Goal: Task Accomplishment & Management: Manage account settings

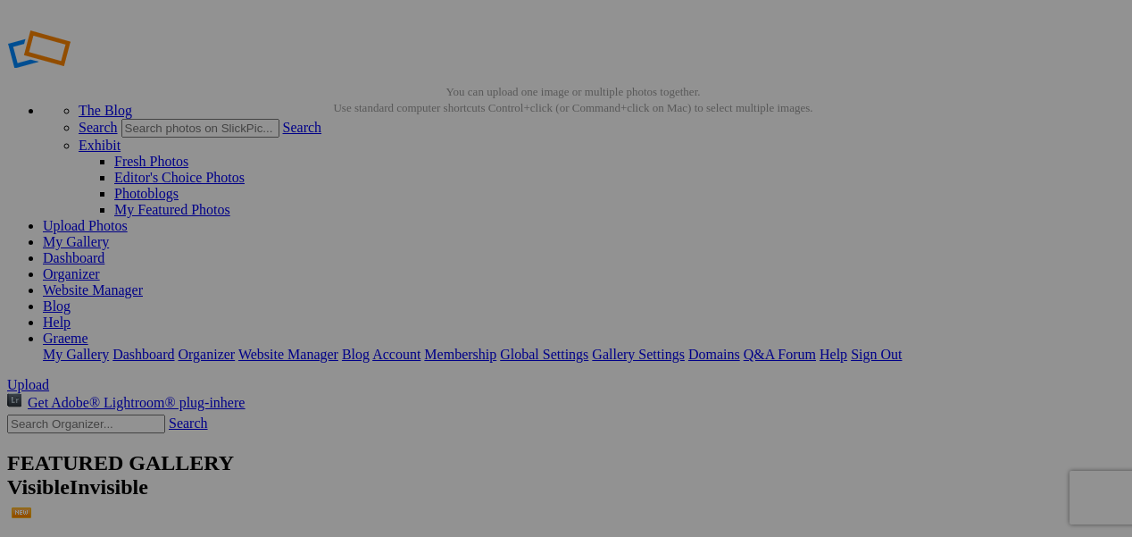
scroll to position [11, 0]
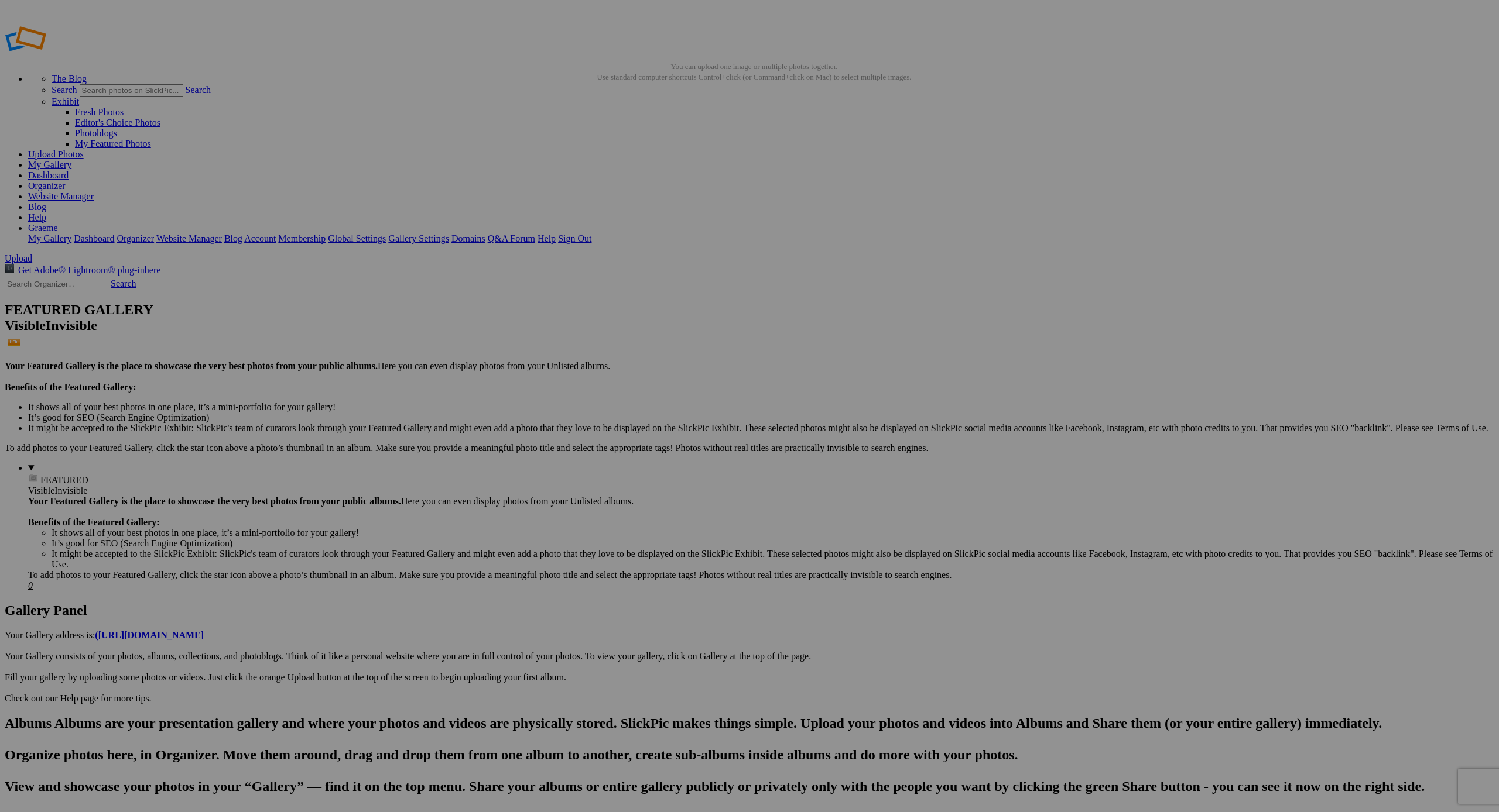
drag, startPoint x: 320, startPoint y: 174, endPoint x: 64, endPoint y: 138, distance: 258.5
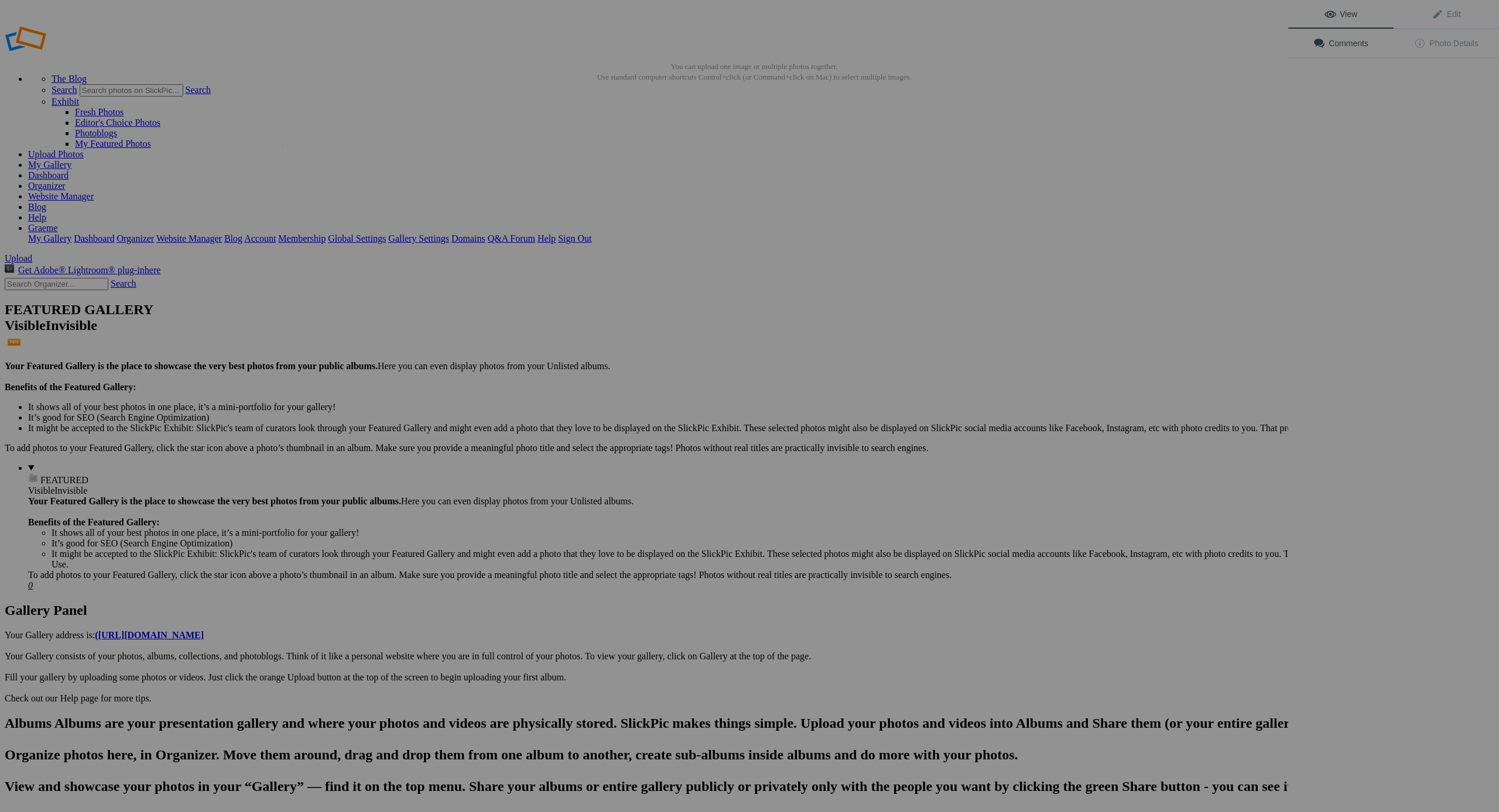
click at [309, 164] on img at bounding box center [326, 174] width 88 height 58
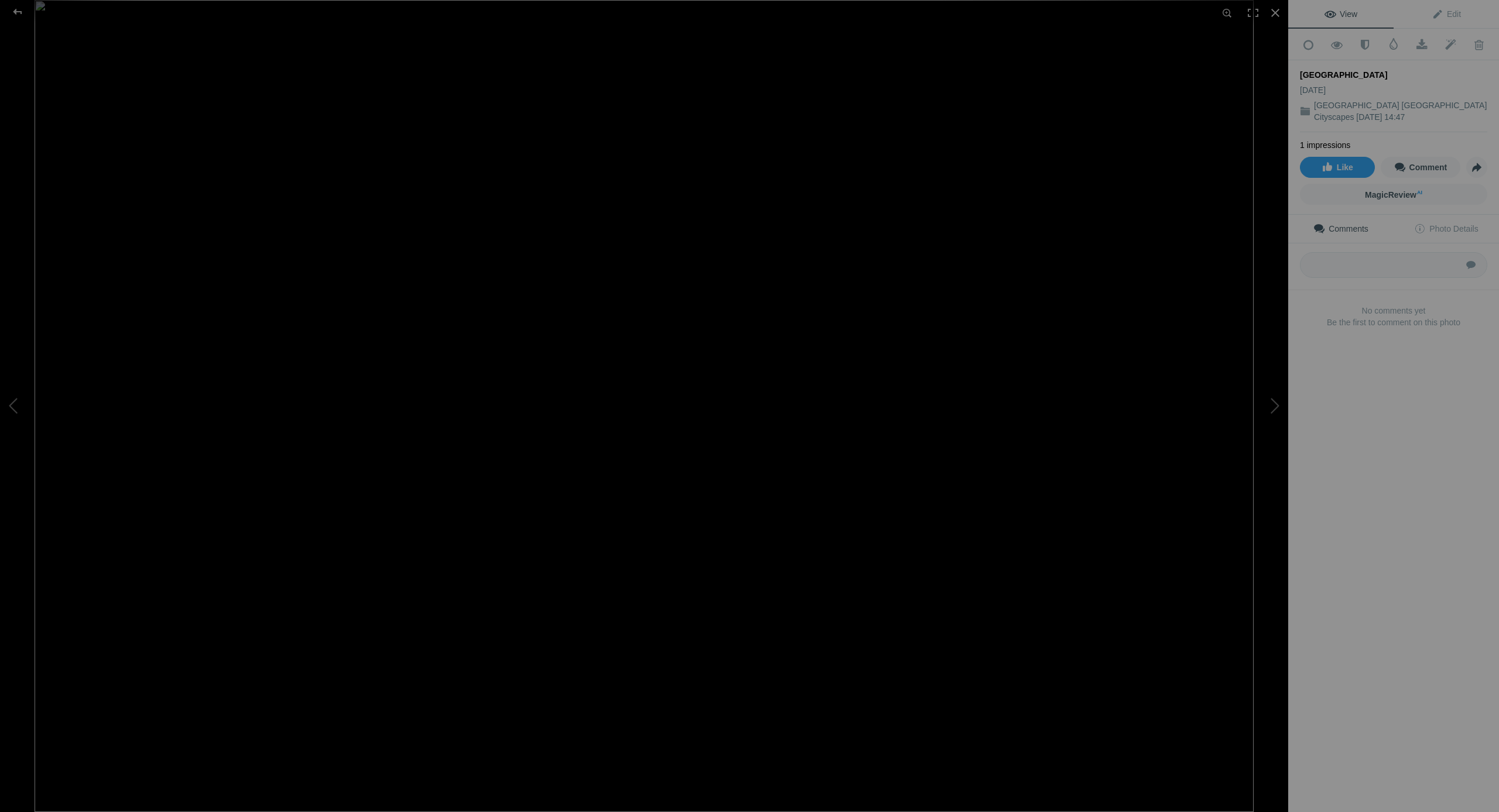
click at [129, 98] on img at bounding box center [644, 406] width 1219 height 812
click at [1271, 11] on div at bounding box center [1275, 12] width 26 height 26
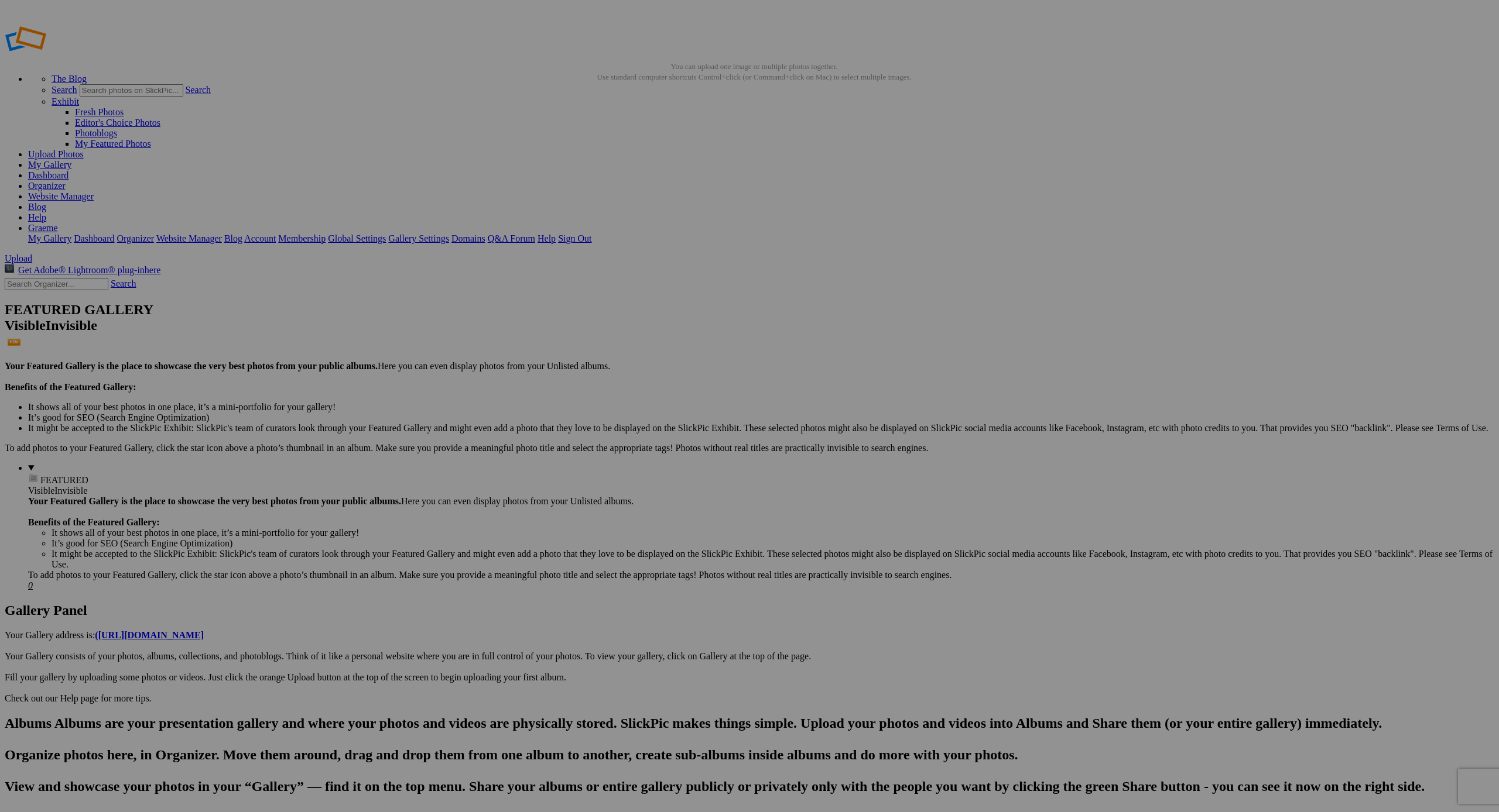
click at [643, 451] on link "Yes" at bounding box center [635, 451] width 14 height 10
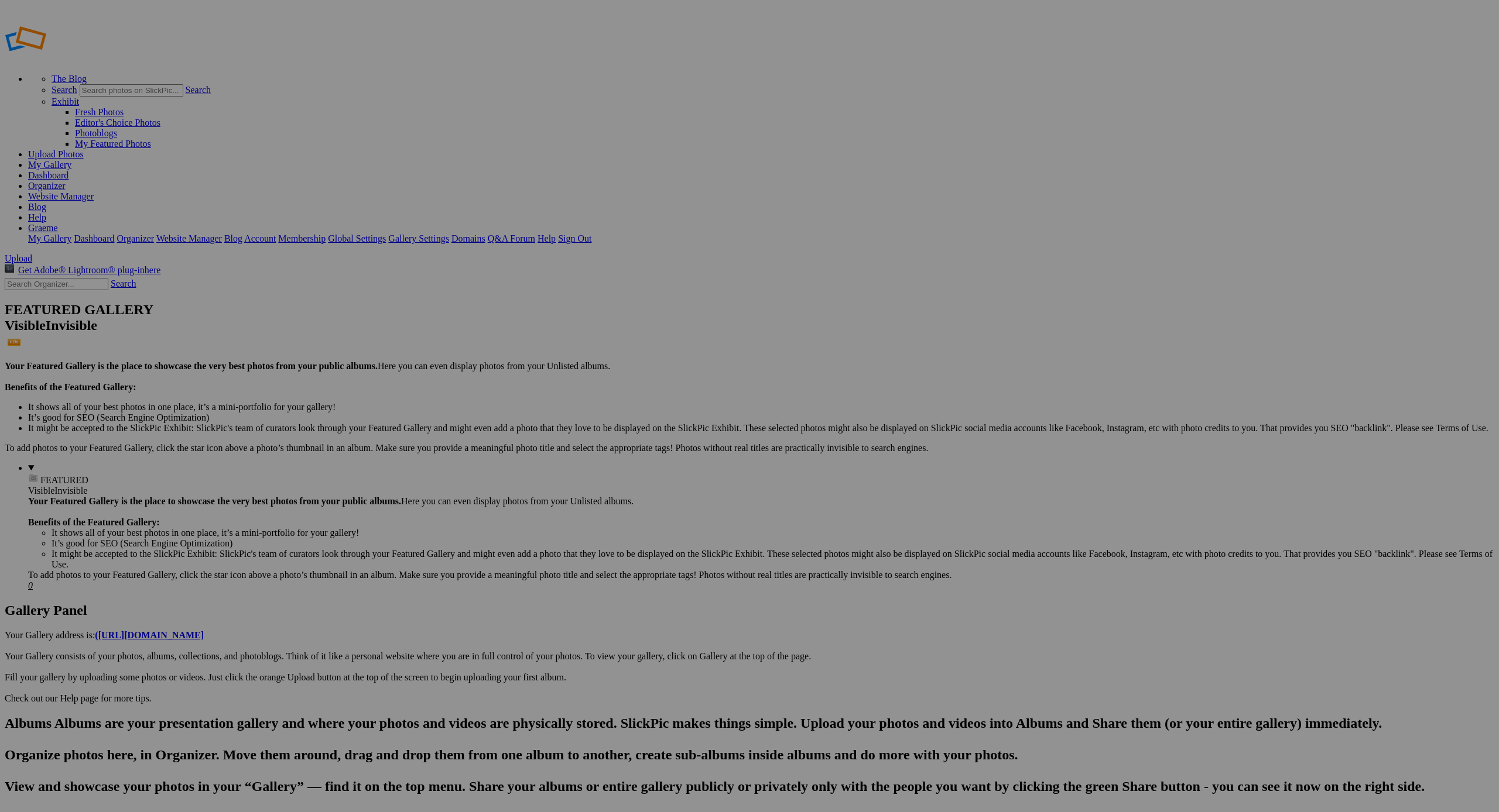
click at [643, 467] on span "Yes" at bounding box center [635, 472] width 14 height 10
click at [633, 438] on span "Yes" at bounding box center [627, 433] width 14 height 10
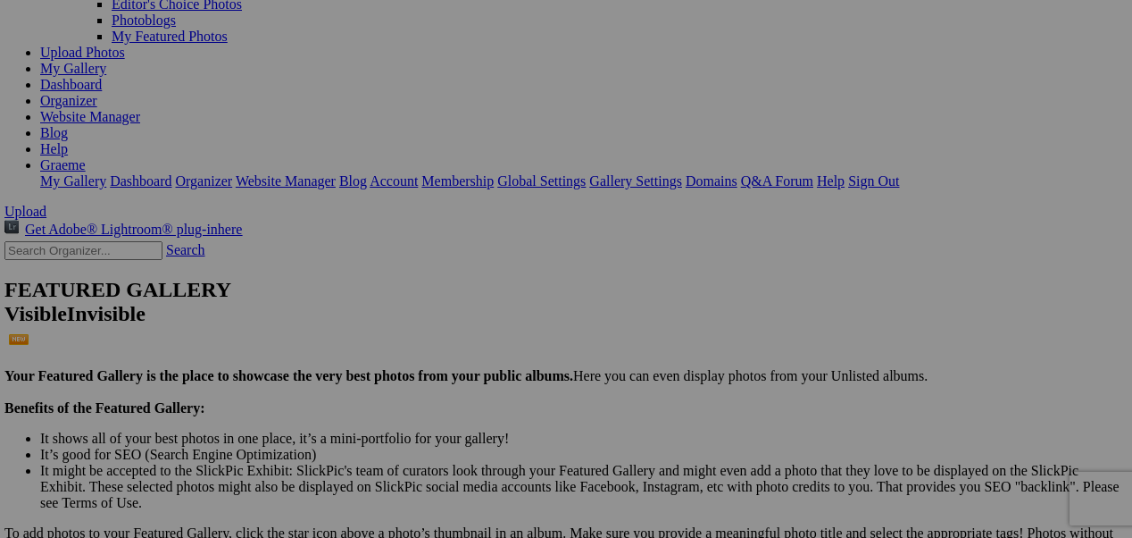
scroll to position [180, 3]
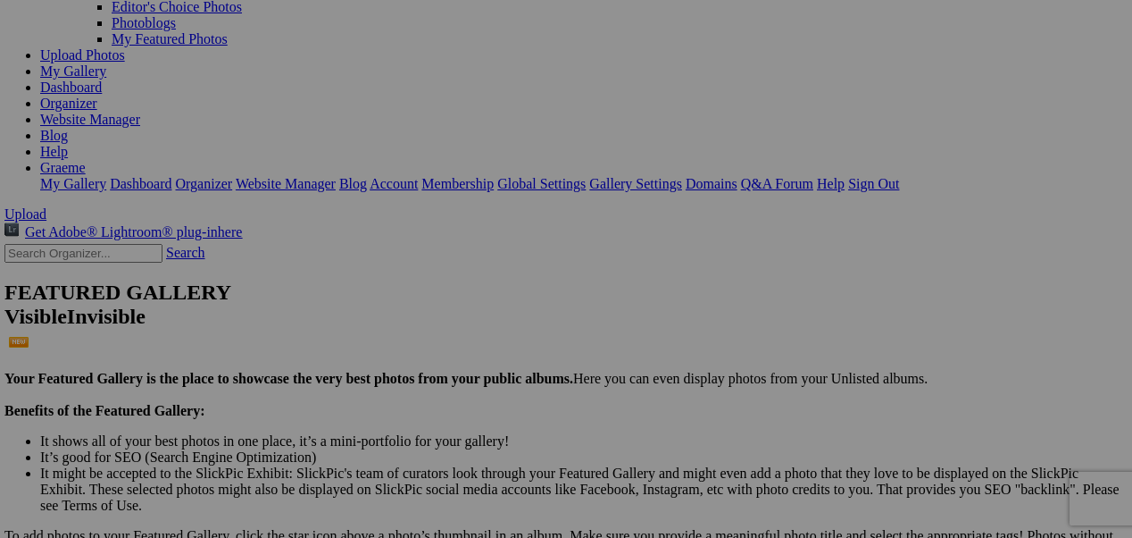
drag, startPoint x: 501, startPoint y: 127, endPoint x: 57, endPoint y: 62, distance: 448.6
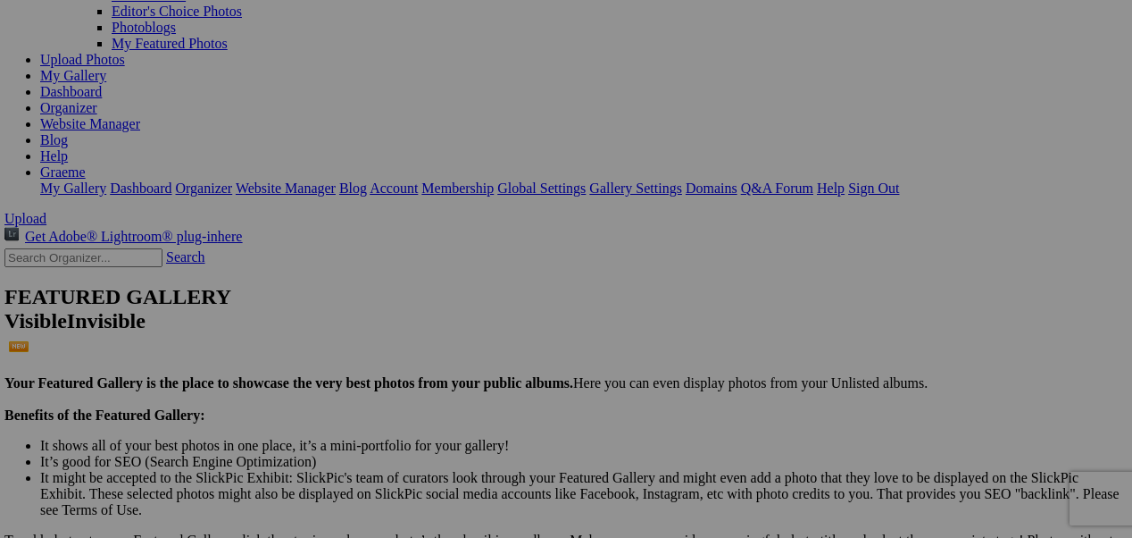
scroll to position [172, 3]
